Goal: Understand process/instructions

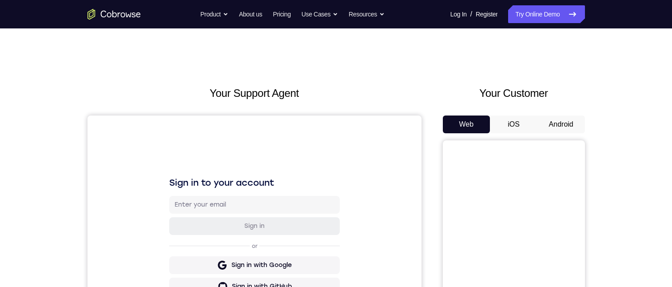
click at [543, 123] on button "Android" at bounding box center [561, 124] width 48 height 18
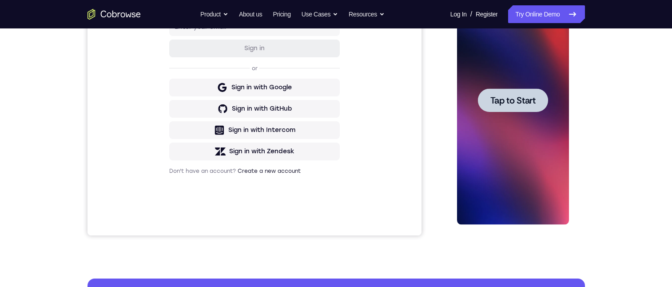
click at [528, 168] on div at bounding box center [513, 100] width 112 height 249
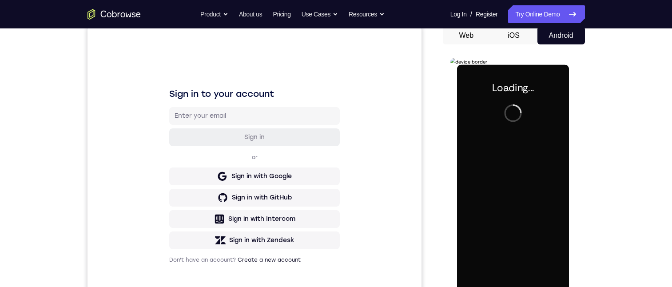
scroll to position [133, 0]
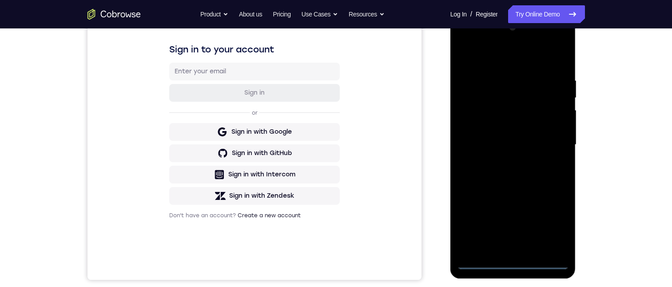
click at [522, 262] on div at bounding box center [513, 144] width 112 height 249
click at [548, 225] on div at bounding box center [513, 144] width 112 height 249
click at [481, 56] on div at bounding box center [513, 144] width 112 height 249
click at [551, 143] on div at bounding box center [513, 144] width 112 height 249
click at [508, 163] on div at bounding box center [513, 144] width 112 height 249
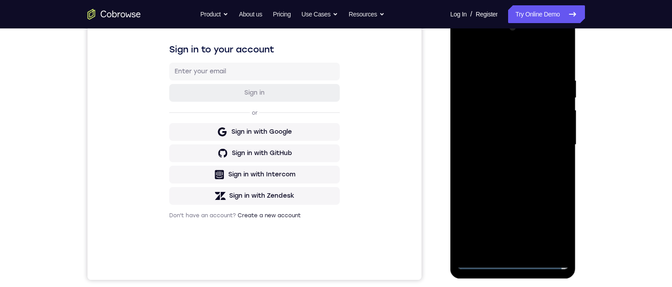
click at [500, 136] on div at bounding box center [513, 144] width 112 height 249
click at [523, 129] on div at bounding box center [513, 144] width 112 height 249
click at [519, 143] on div at bounding box center [513, 144] width 112 height 249
click at [511, 177] on div at bounding box center [513, 144] width 112 height 249
click at [517, 182] on div at bounding box center [513, 144] width 112 height 249
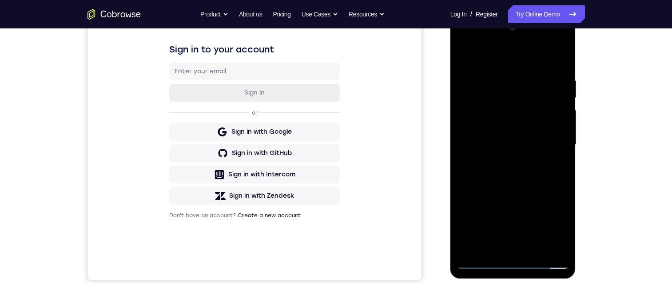
drag, startPoint x: 534, startPoint y: 248, endPoint x: 1027, endPoint y: 202, distance: 495.1
click at [534, 248] on div at bounding box center [513, 144] width 112 height 249
click at [523, 190] on div at bounding box center [513, 144] width 112 height 249
click at [503, 126] on div at bounding box center [513, 144] width 112 height 249
click at [489, 246] on div at bounding box center [513, 144] width 112 height 249
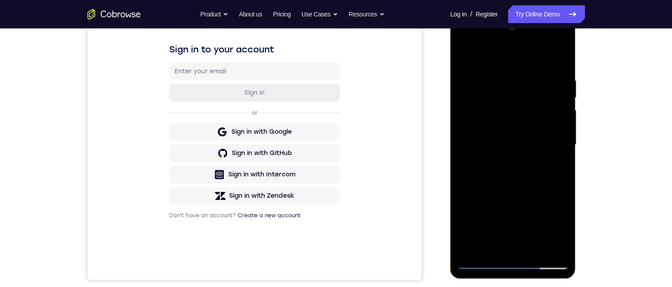
click at [556, 166] on div at bounding box center [513, 144] width 112 height 249
click at [480, 262] on div at bounding box center [513, 144] width 112 height 249
click at [481, 262] on div at bounding box center [513, 144] width 112 height 249
click at [513, 248] on div at bounding box center [513, 144] width 112 height 249
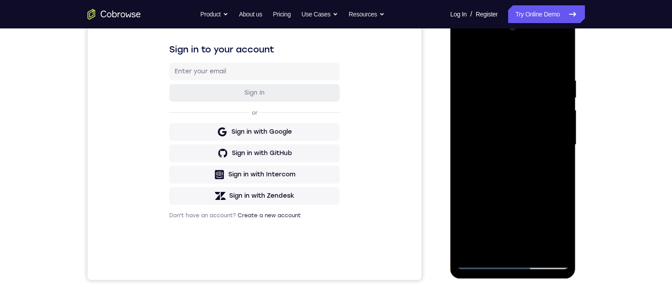
drag, startPoint x: 536, startPoint y: 192, endPoint x: 546, endPoint y: 60, distance: 132.3
click at [546, 60] on div at bounding box center [513, 144] width 112 height 249
drag, startPoint x: 547, startPoint y: 221, endPoint x: 537, endPoint y: 70, distance: 151.3
click at [537, 69] on div at bounding box center [513, 144] width 112 height 249
drag, startPoint x: 521, startPoint y: 204, endPoint x: 541, endPoint y: 83, distance: 122.4
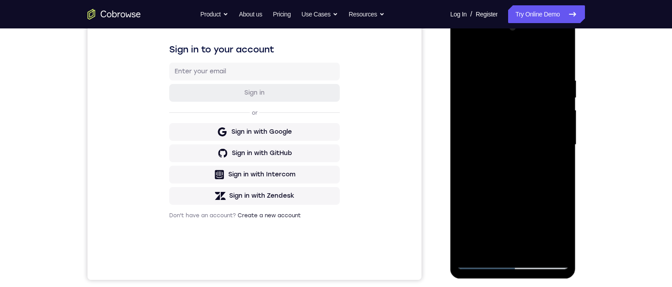
click at [541, 85] on div at bounding box center [513, 144] width 112 height 249
